Goal: Navigation & Orientation: Find specific page/section

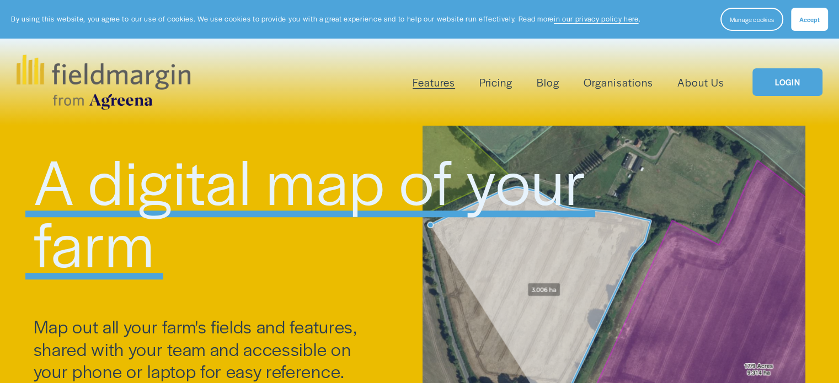
click at [490, 88] on link "Pricing" at bounding box center [495, 82] width 33 height 18
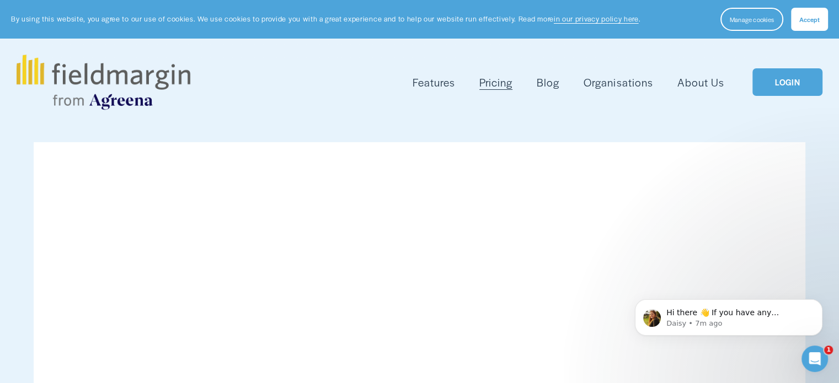
click at [805, 15] on span "Accept" at bounding box center [809, 19] width 20 height 9
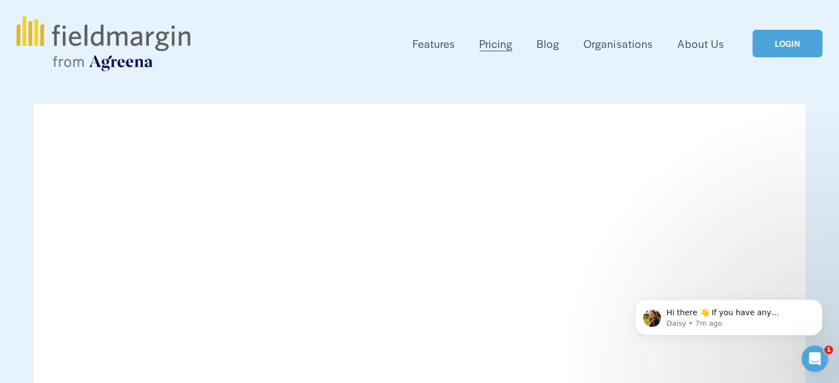
click at [793, 50] on link "LOGIN" at bounding box center [788, 44] width 70 height 28
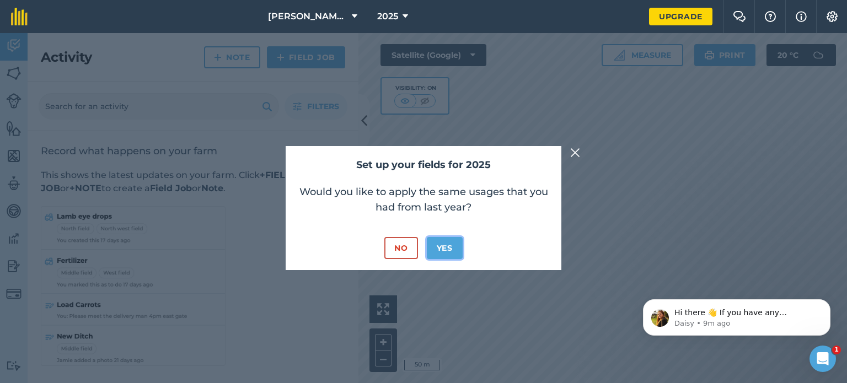
click at [441, 246] on button "Yes" at bounding box center [445, 248] width 36 height 22
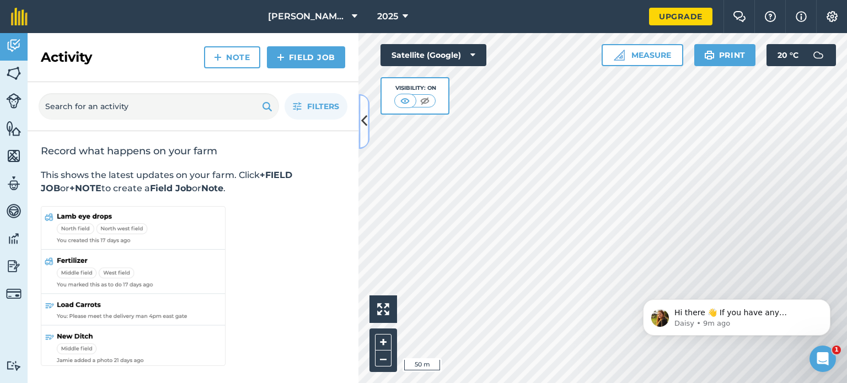
click at [364, 127] on icon at bounding box center [364, 121] width 6 height 19
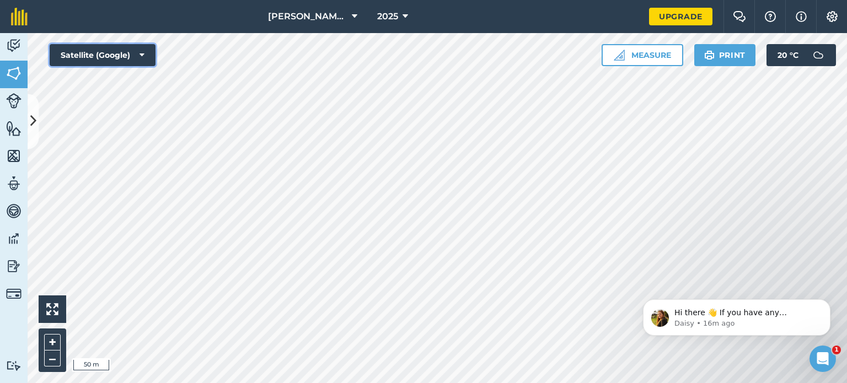
click at [140, 56] on icon at bounding box center [142, 55] width 5 height 11
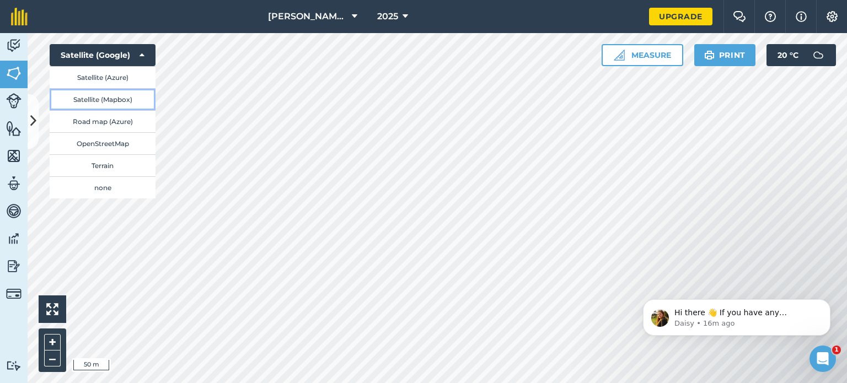
click at [117, 103] on button "Satellite (Mapbox)" at bounding box center [103, 99] width 106 height 22
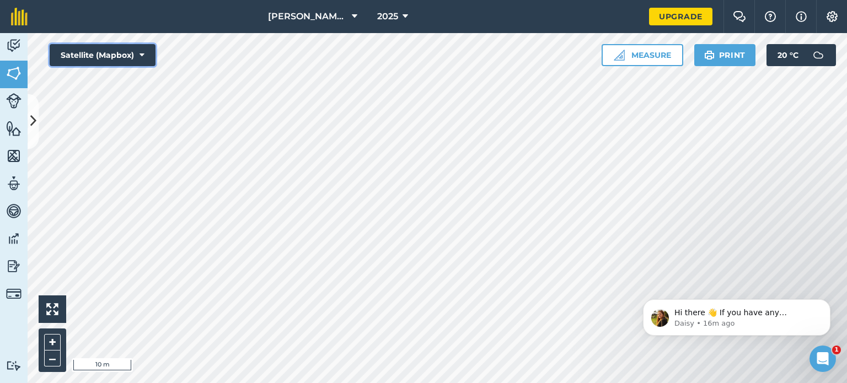
click at [140, 52] on icon at bounding box center [142, 55] width 5 height 11
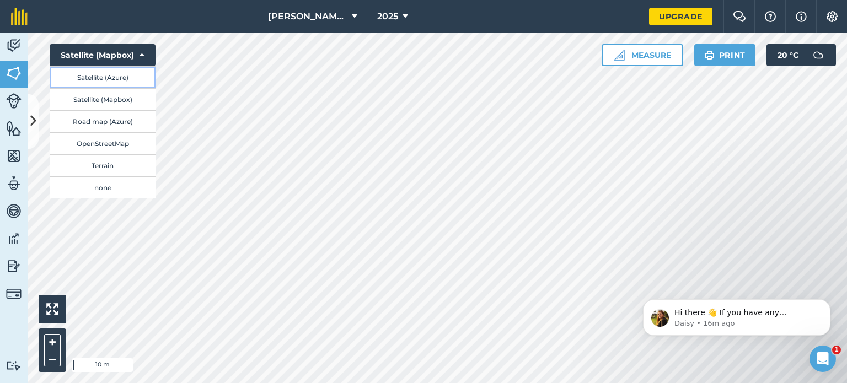
click at [111, 78] on button "Satellite (Azure)" at bounding box center [103, 77] width 106 height 22
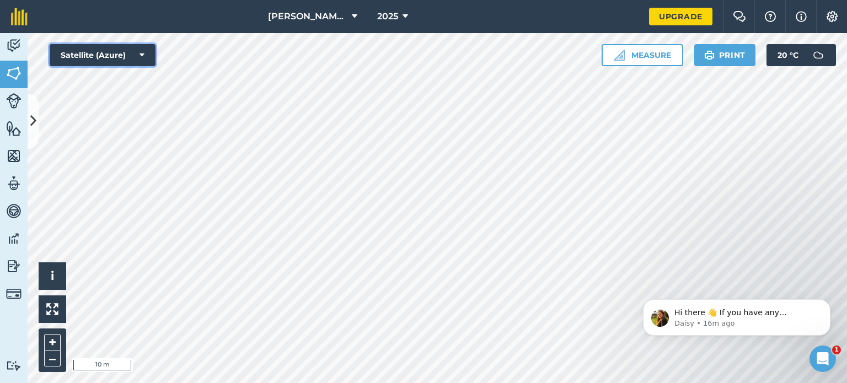
click at [129, 55] on button "Satellite (Azure)" at bounding box center [103, 55] width 106 height 22
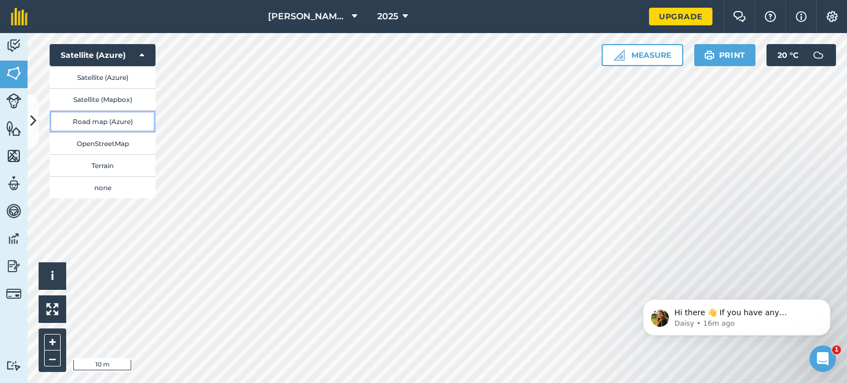
click at [123, 121] on button "Road map (Azure)" at bounding box center [103, 121] width 106 height 22
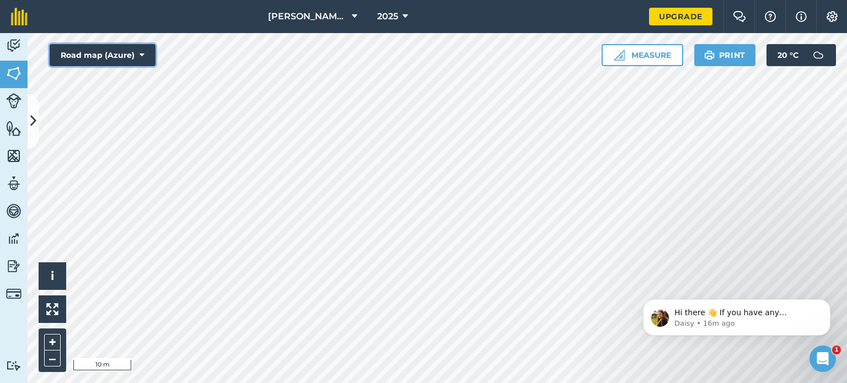
click at [130, 54] on button "Road map (Azure)" at bounding box center [103, 55] width 106 height 22
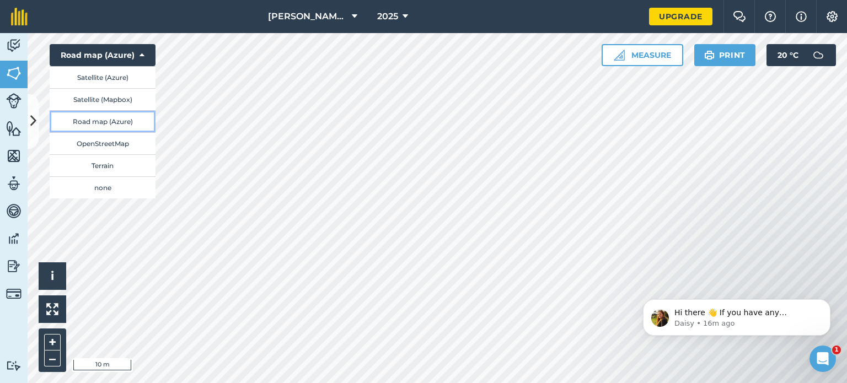
click at [122, 124] on button "Road map (Azure)" at bounding box center [103, 121] width 106 height 22
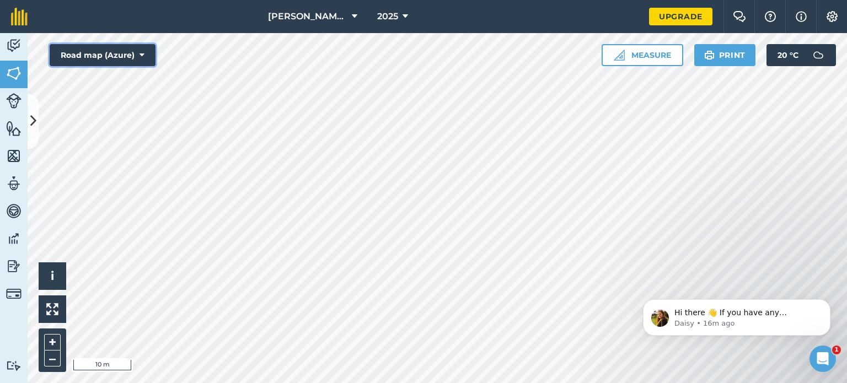
click at [123, 56] on button "Road map (Azure)" at bounding box center [103, 55] width 106 height 22
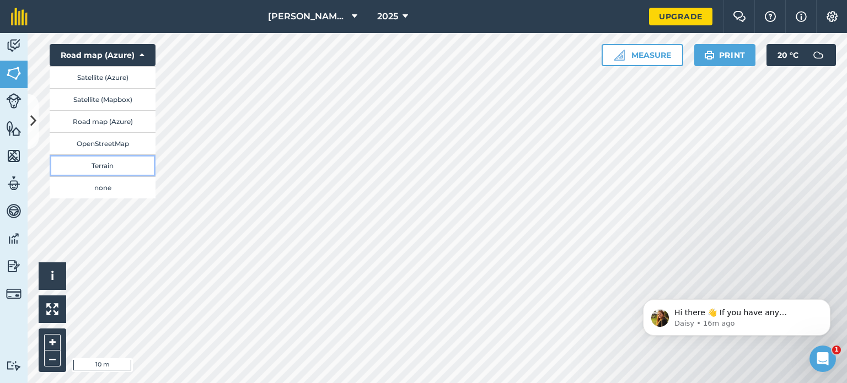
click at [121, 168] on button "Terrain" at bounding box center [103, 165] width 106 height 22
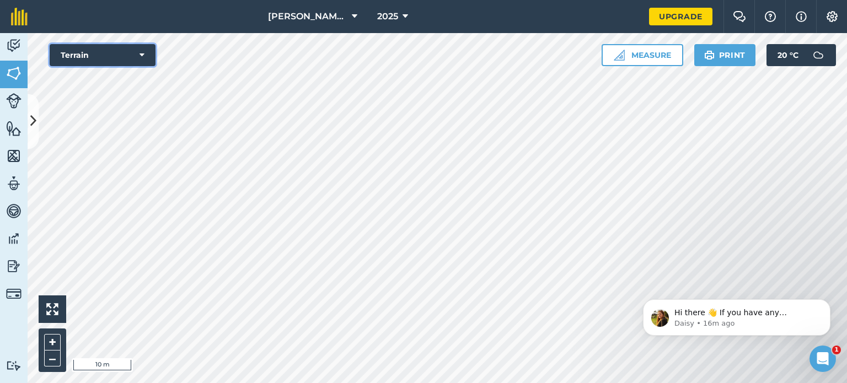
click at [113, 65] on button "Terrain" at bounding box center [103, 55] width 106 height 22
click at [114, 61] on button "Terrain" at bounding box center [103, 55] width 106 height 22
click at [115, 59] on button "Terrain" at bounding box center [103, 55] width 106 height 22
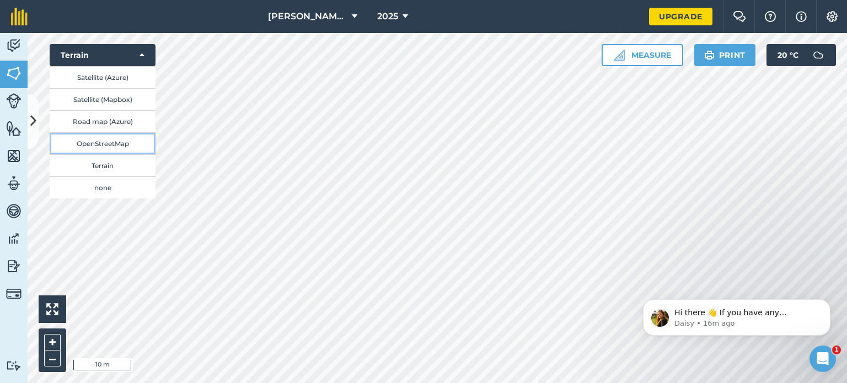
click at [128, 145] on button "OpenStreetMap" at bounding box center [103, 143] width 106 height 22
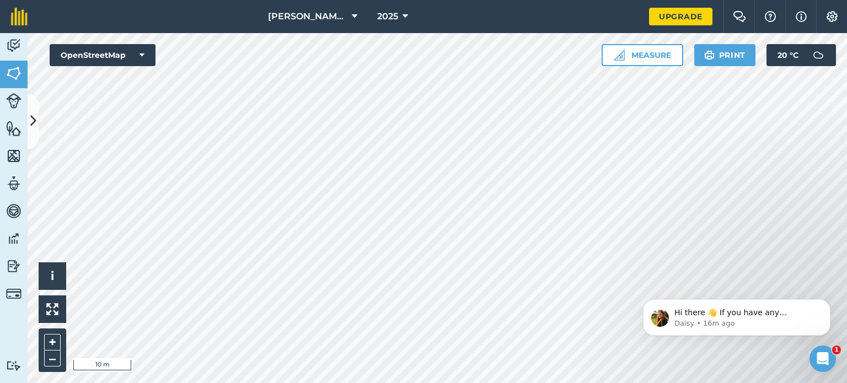
click at [421, 8] on div "[PERSON_NAME] Fold 2025 Upgrade Farm Chat Help Info Settings Map printing is no…" at bounding box center [423, 191] width 847 height 383
click at [826, 305] on icon "Dismiss notification" at bounding box center [828, 303] width 6 height 6
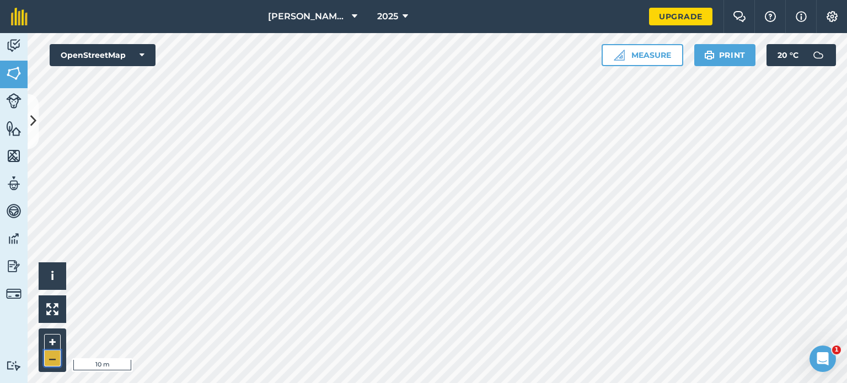
click at [46, 360] on button "–" at bounding box center [52, 359] width 17 height 16
click at [498, 78] on div "Hello i © OpenStreetMap contributors. 50 m + –" at bounding box center [438, 208] width 820 height 350
click at [536, 154] on div "Hello i © OpenStreetMap contributors. 50 m + –" at bounding box center [438, 208] width 820 height 350
click at [664, 56] on div "Hello i © OpenStreetMap contributors. 50 m + – OpenStreetMap Measure Print 20 °…" at bounding box center [438, 208] width 820 height 350
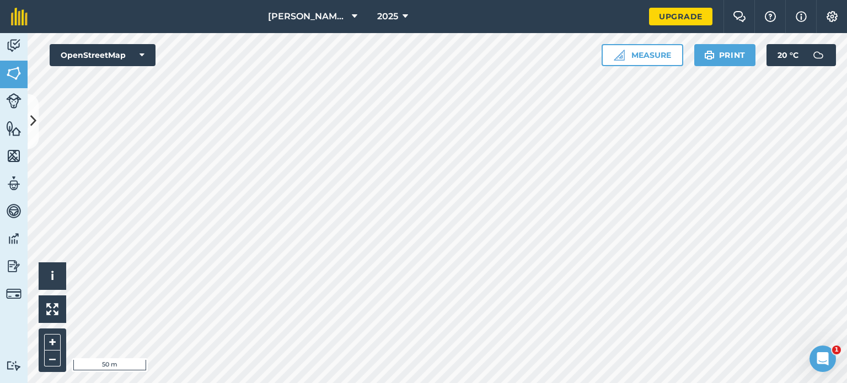
click at [673, 383] on html "[PERSON_NAME] Fold 2025 Upgrade Farm Chat Help Info Settings Map printing is no…" at bounding box center [423, 191] width 847 height 383
click at [58, 357] on button "–" at bounding box center [52, 359] width 17 height 16
click at [53, 335] on button "+" at bounding box center [52, 342] width 17 height 17
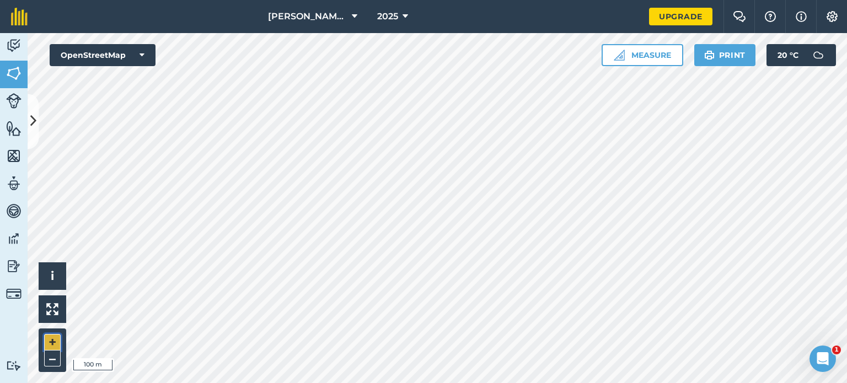
click at [53, 335] on button "+" at bounding box center [52, 342] width 17 height 17
